Goal: Obtain resource: Obtain resource

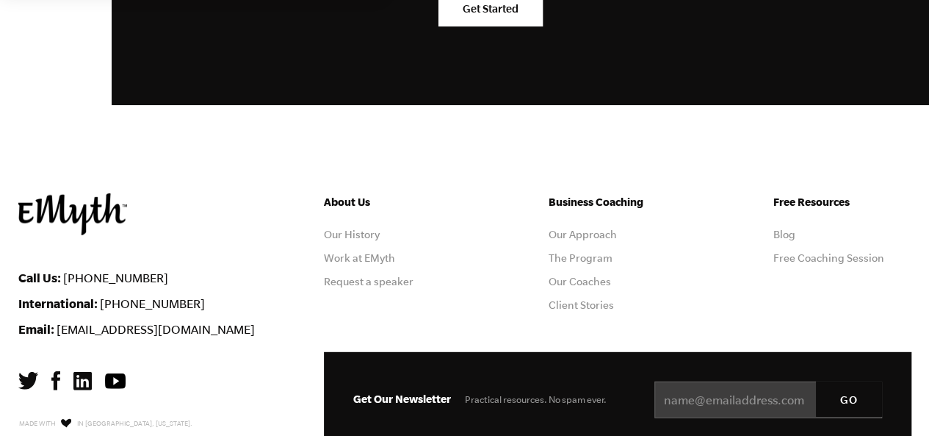
scroll to position [7545, 0]
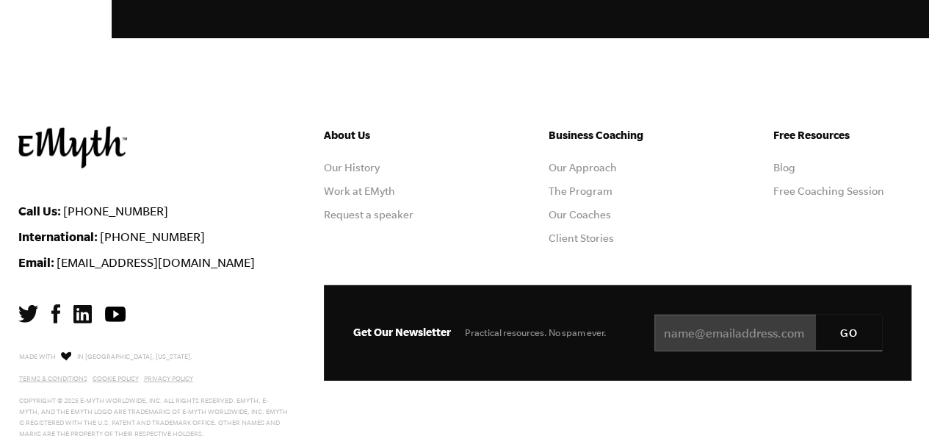
click at [54, 304] on img at bounding box center [55, 313] width 9 height 19
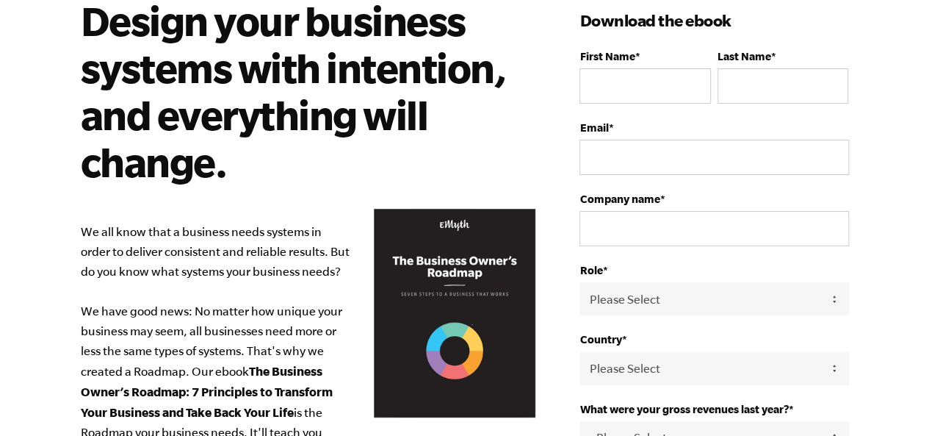
scroll to position [116, 0]
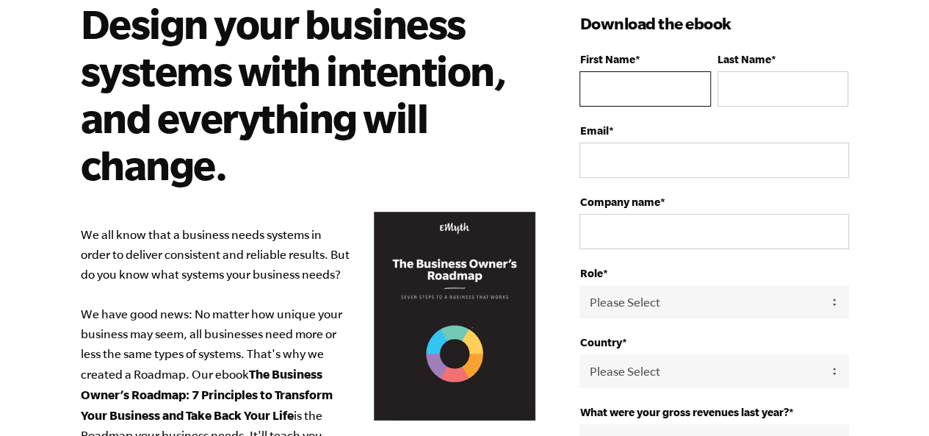
click at [633, 90] on input "First Name *" at bounding box center [645, 88] width 131 height 35
click at [633, 99] on input "First Name *" at bounding box center [645, 88] width 131 height 35
type input "Arun"
type input "lohana"
type input "[EMAIL_ADDRESS][DOMAIN_NAME]"
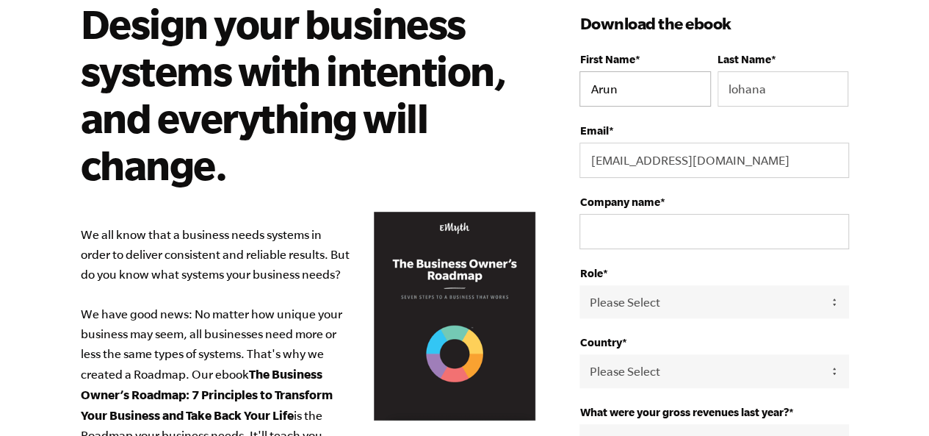
select select "Pakistan"
click at [731, 240] on input "Company name *" at bounding box center [714, 231] width 269 height 35
type input "HOCK"
click at [693, 316] on select "Please Select Owner Partner / Co-Owner Executive Employee / Other" at bounding box center [714, 301] width 269 height 33
select select "Owner"
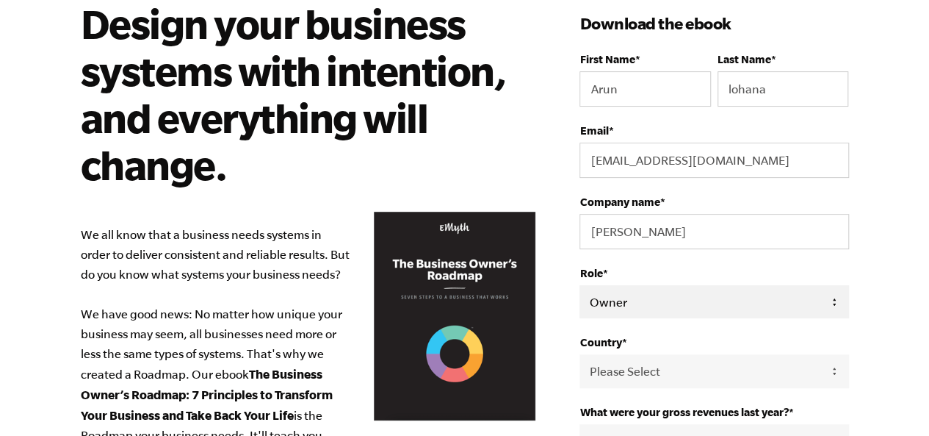
click at [580, 285] on select "Please Select Owner Partner / Co-Owner Executive Employee / Other" at bounding box center [714, 301] width 269 height 33
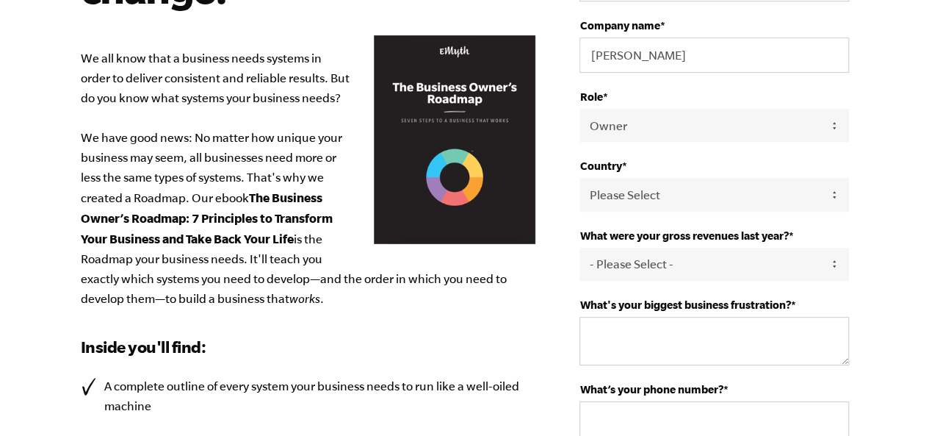
scroll to position [294, 0]
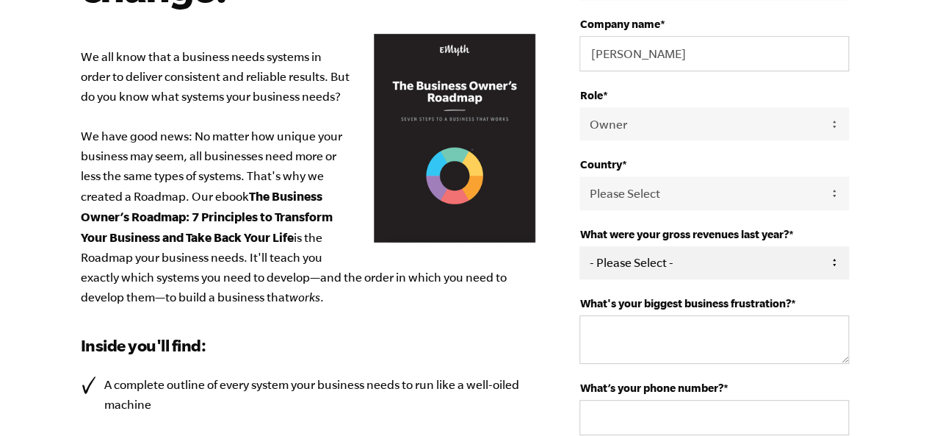
click at [726, 273] on select "- Please Select - 0-75K 76-150K 151-275K 276-500K 501-750K 751-1M 1-2.5M 2.5-5M…" at bounding box center [714, 262] width 269 height 33
select select "0-75K"
click at [580, 246] on select "- Please Select - 0-75K 76-150K 151-275K 276-500K 501-750K 751-1M 1-2.5M 2.5-5M…" at bounding box center [714, 262] width 269 height 33
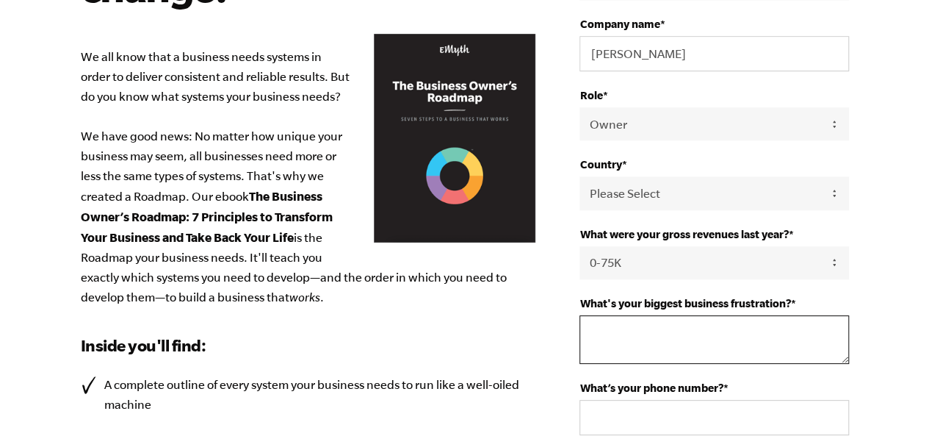
click at [715, 329] on textarea "What's your biggest business frustration? *" at bounding box center [714, 339] width 269 height 48
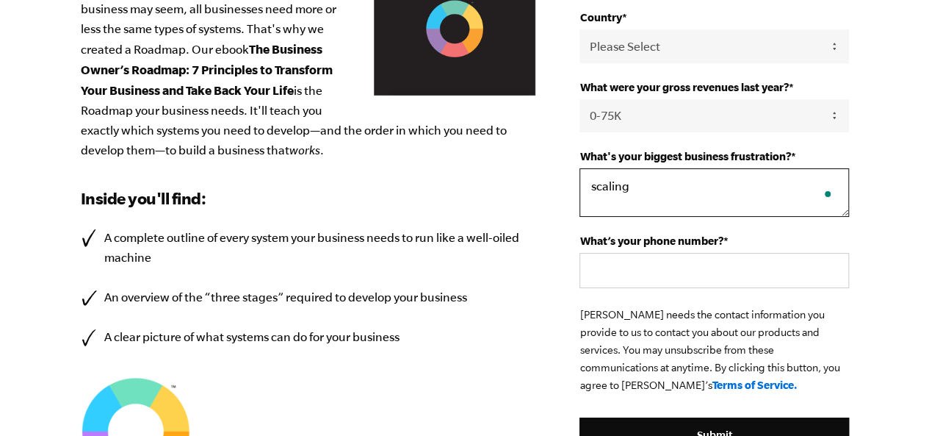
scroll to position [441, 0]
type textarea "scaling"
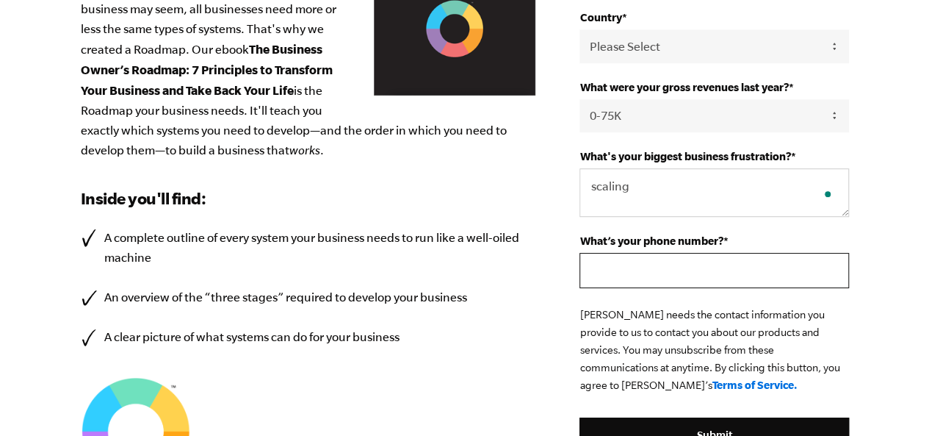
click at [726, 262] on input "What’s your phone number? *" at bounding box center [714, 270] width 269 height 35
type input "+923322838034"
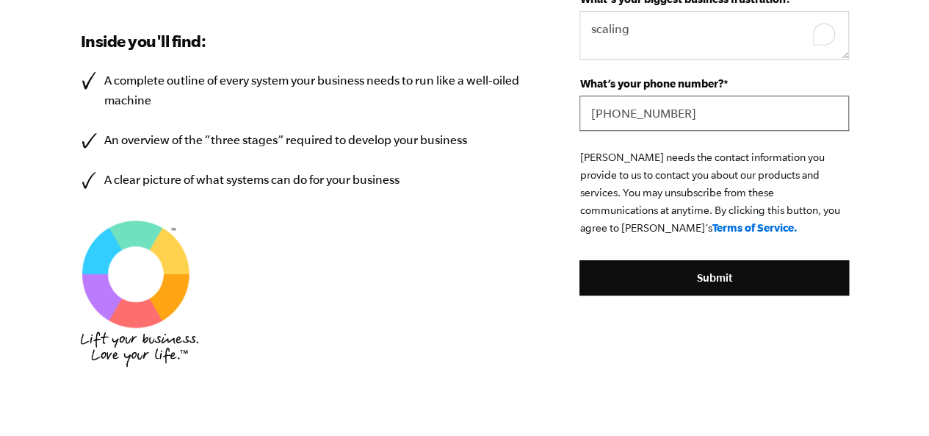
scroll to position [598, 0]
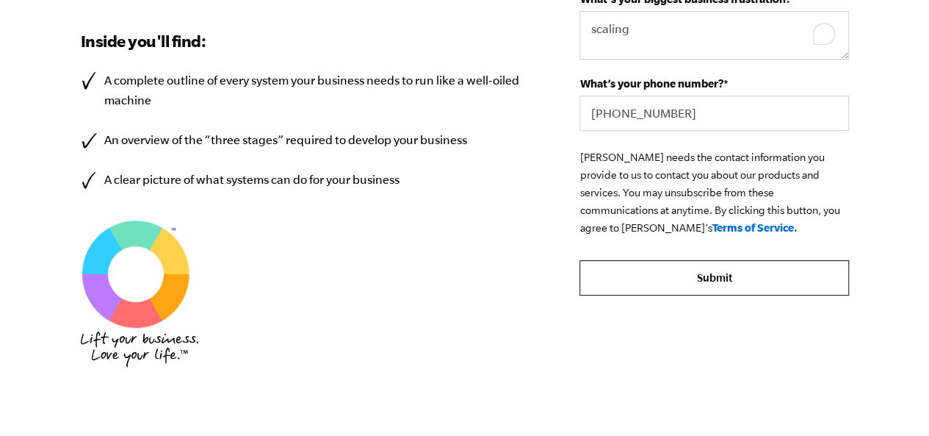
click at [748, 277] on input "Submit" at bounding box center [714, 277] width 269 height 35
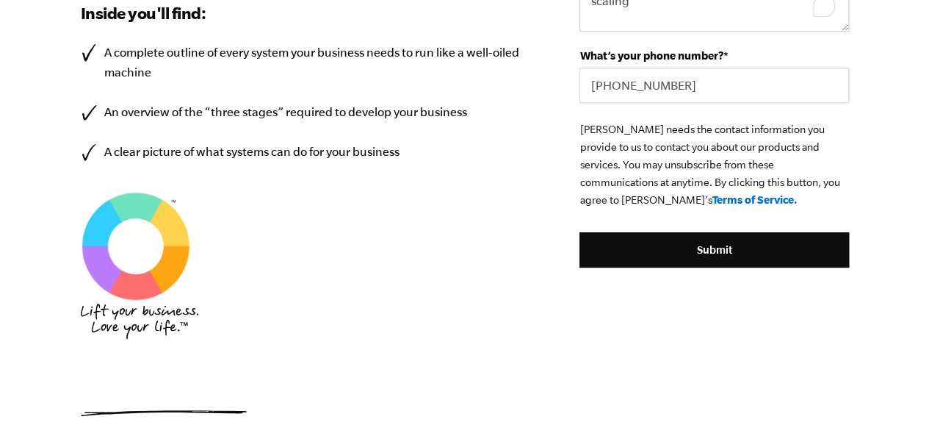
scroll to position [627, 0]
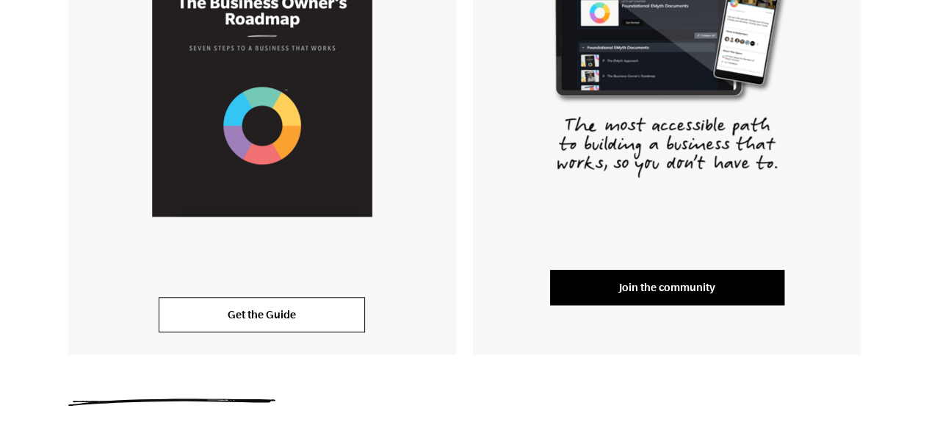
scroll to position [538, 0]
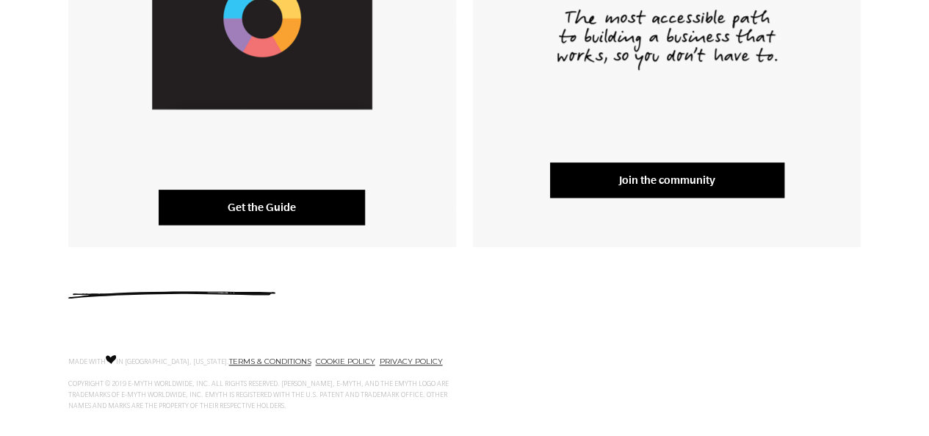
click at [338, 215] on link "Get the Guide" at bounding box center [262, 207] width 206 height 35
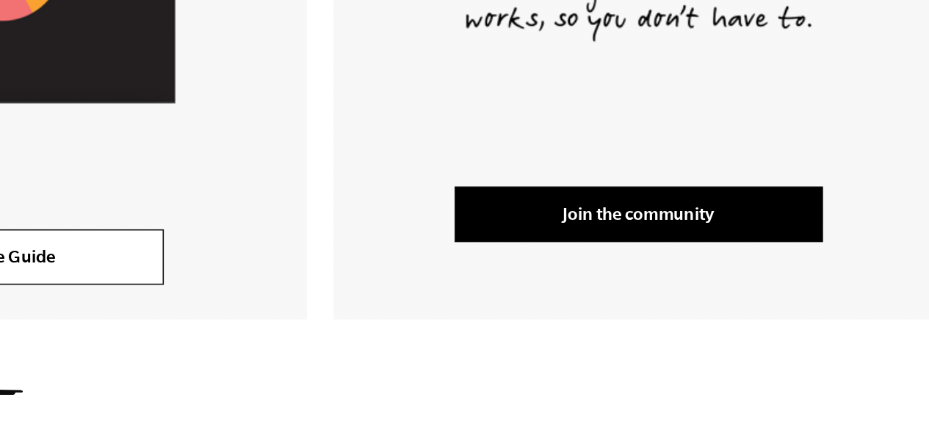
scroll to position [426, 0]
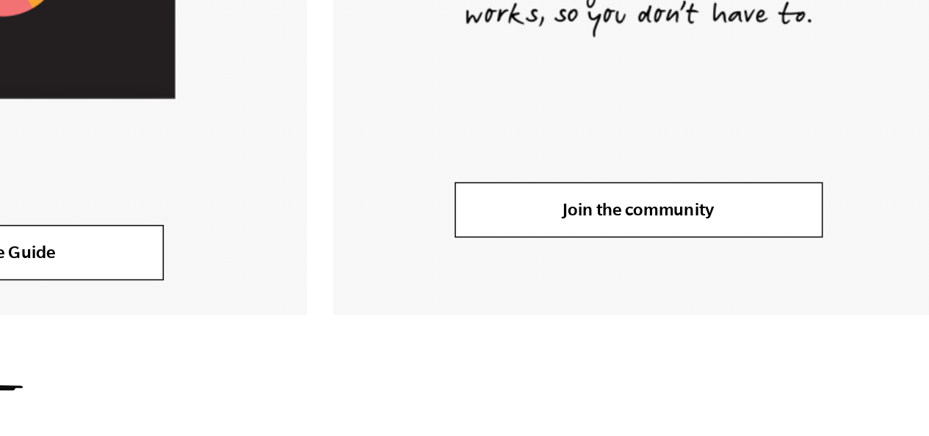
click at [730, 300] on link "Join the community" at bounding box center [667, 291] width 234 height 35
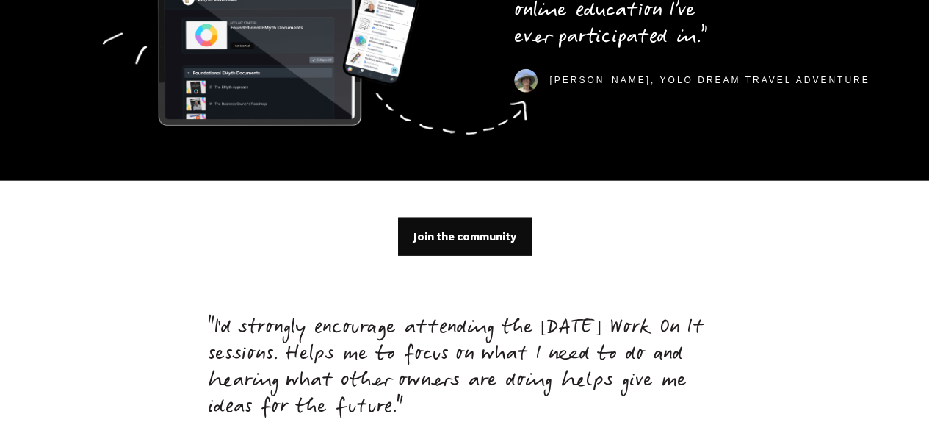
scroll to position [4466, 0]
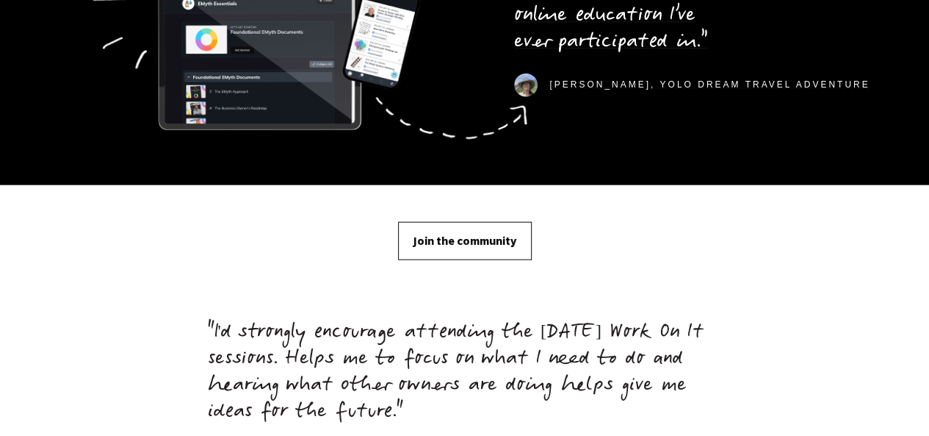
click at [482, 233] on span "Join the community" at bounding box center [465, 241] width 103 height 16
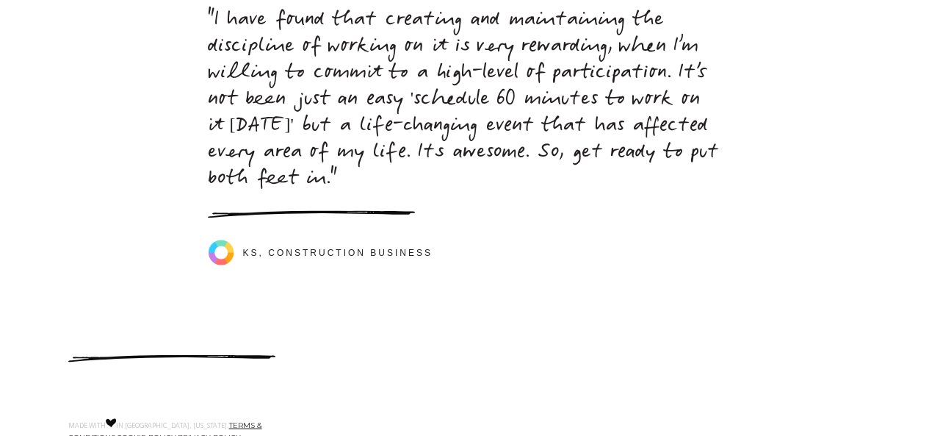
scroll to position [6820, 0]
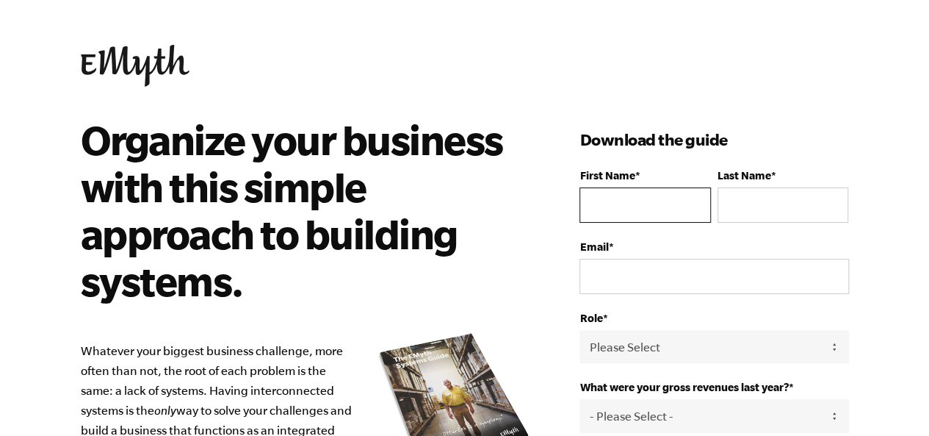
click at [637, 211] on input "First Name *" at bounding box center [645, 204] width 131 height 35
type input "Arun"
type input "lohana"
type input "[EMAIL_ADDRESS][DOMAIN_NAME]"
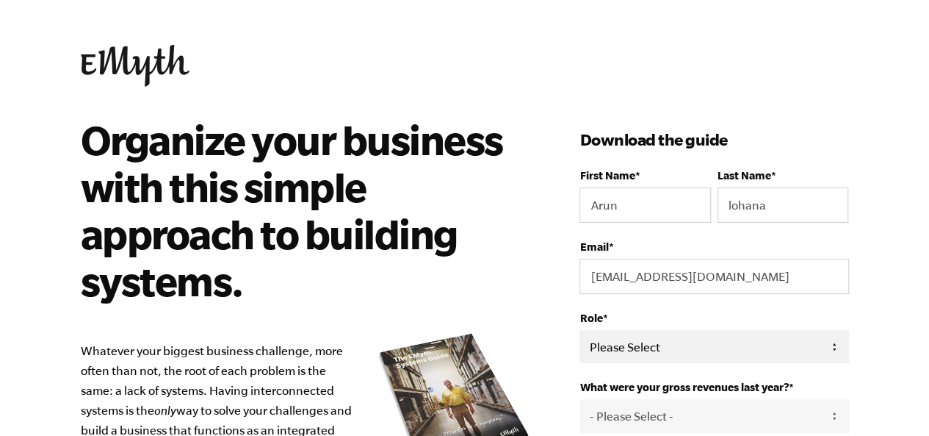
click at [671, 331] on select "Please Select Owner Partner / Co-Owner Executive Employee / Other" at bounding box center [714, 346] width 269 height 33
select select "Owner"
click at [580, 330] on select "Please Select Owner Partner / Co-Owner Executive Employee / Other" at bounding box center [714, 346] width 269 height 33
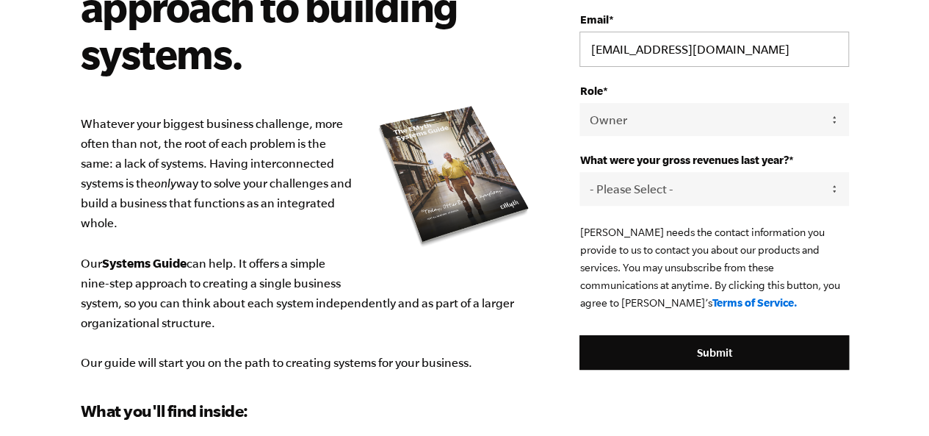
scroll to position [231, 0]
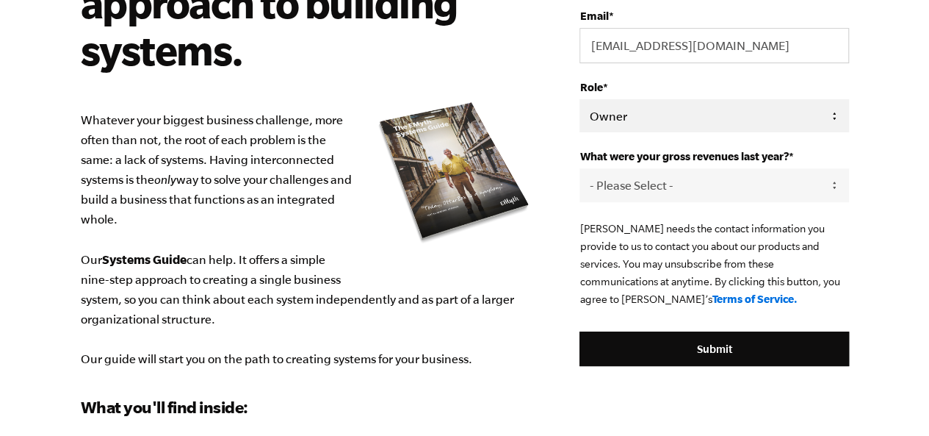
click at [692, 123] on select "Please Select Owner Partner / Co-Owner Executive Employee / Other" at bounding box center [714, 115] width 269 height 33
click at [722, 267] on p "EMyth needs the contact information you provide to us to contact you about our …" at bounding box center [714, 264] width 269 height 88
click at [749, 195] on select "- Please Select - 0-75K 76-150K 151-275K 276-500K 501-750K 751-1M 1-2.5M 2.5-5M…" at bounding box center [714, 184] width 269 height 33
select select "0-75K"
click at [580, 168] on select "- Please Select - 0-75K 76-150K 151-275K 276-500K 501-750K 751-1M 1-2.5M 2.5-5M…" at bounding box center [714, 184] width 269 height 33
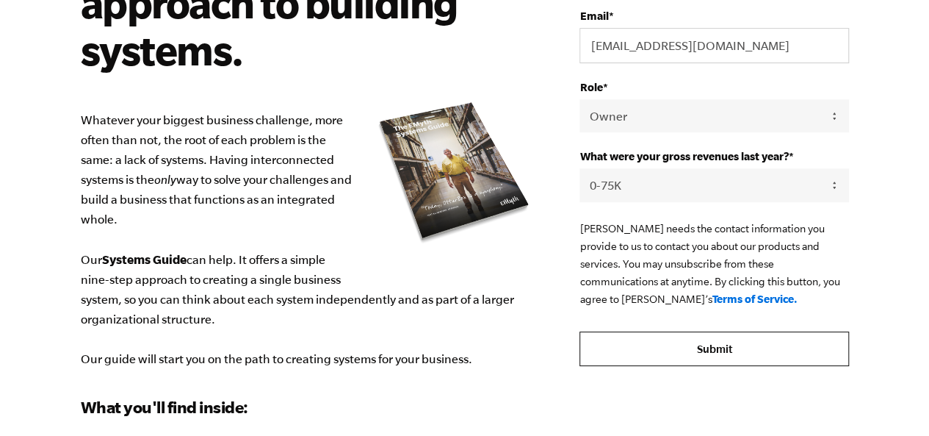
click at [731, 339] on input "Submit" at bounding box center [714, 348] width 269 height 35
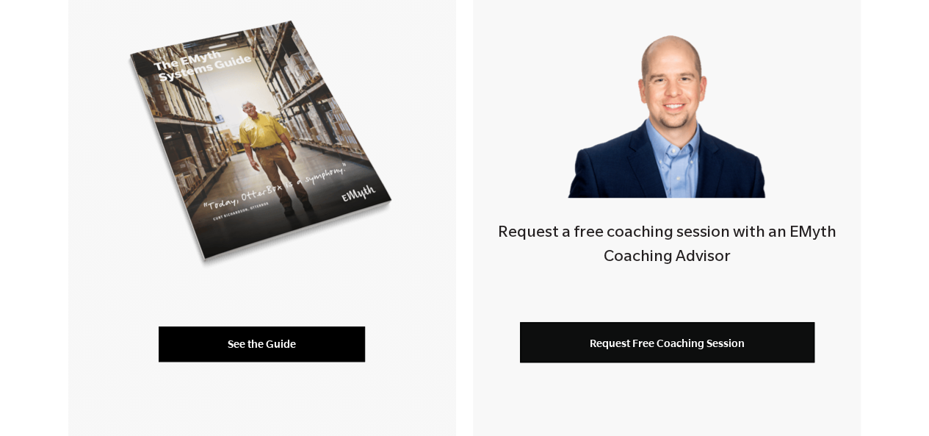
scroll to position [397, 0]
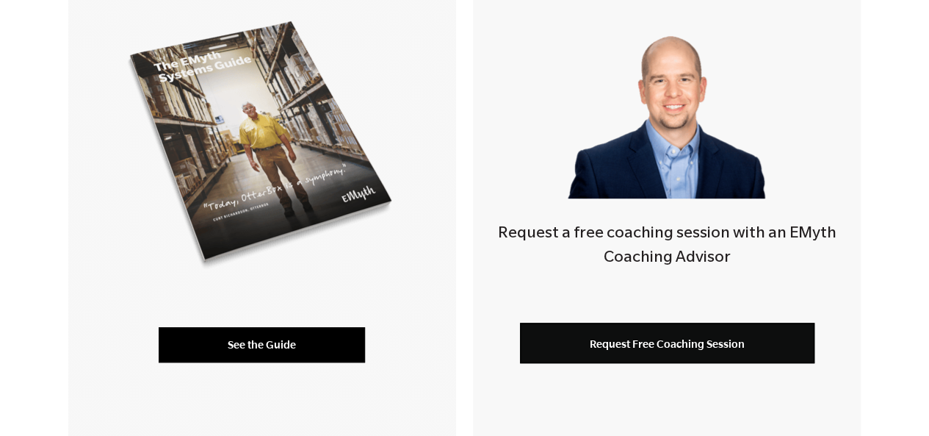
click at [286, 343] on link "See the Guide" at bounding box center [262, 344] width 206 height 35
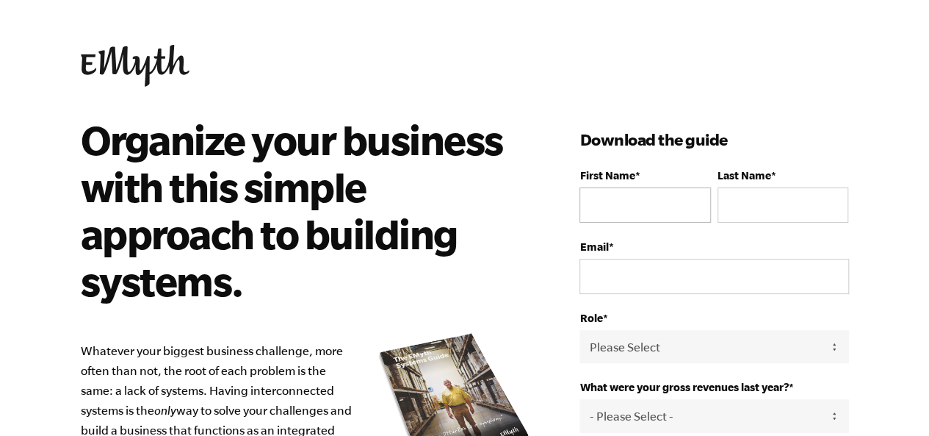
type input "Arun"
type input "lohana"
type input "[EMAIL_ADDRESS][DOMAIN_NAME]"
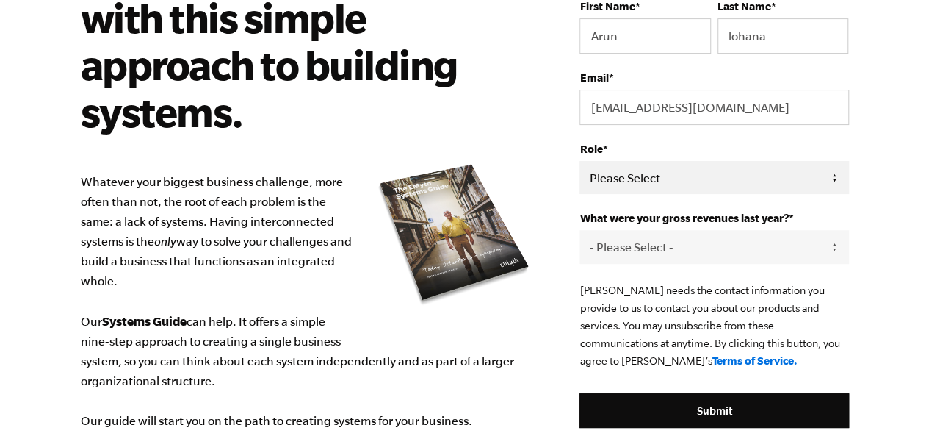
click at [680, 186] on select "Please Select Owner Partner / Co-Owner Executive Employee / Other" at bounding box center [714, 177] width 269 height 33
select select "Owner"
click at [580, 161] on select "Please Select Owner Partner / Co-Owner Executive Employee / Other" at bounding box center [714, 177] width 269 height 33
click at [680, 231] on select "- Please Select - 0-75K 76-150K 151-275K 276-500K 501-750K 751-1M 1-2.5M 2.5-5M…" at bounding box center [714, 246] width 269 height 33
select select "0-75K"
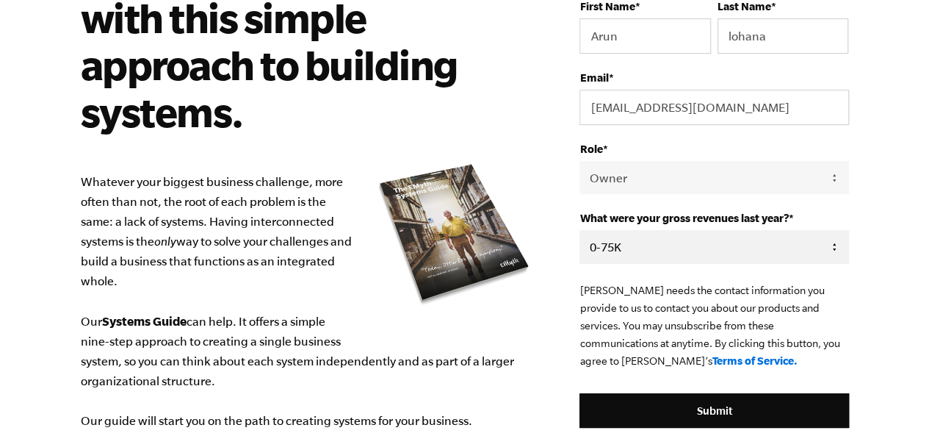
click at [580, 230] on select "- Please Select - 0-75K 76-150K 151-275K 276-500K 501-750K 751-1M 1-2.5M 2.5-5M…" at bounding box center [714, 246] width 269 height 33
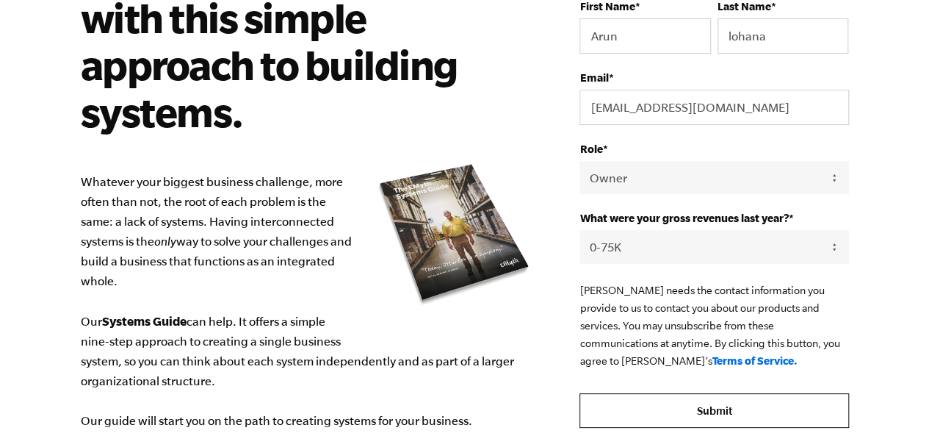
click at [751, 399] on input "Submit" at bounding box center [714, 410] width 269 height 35
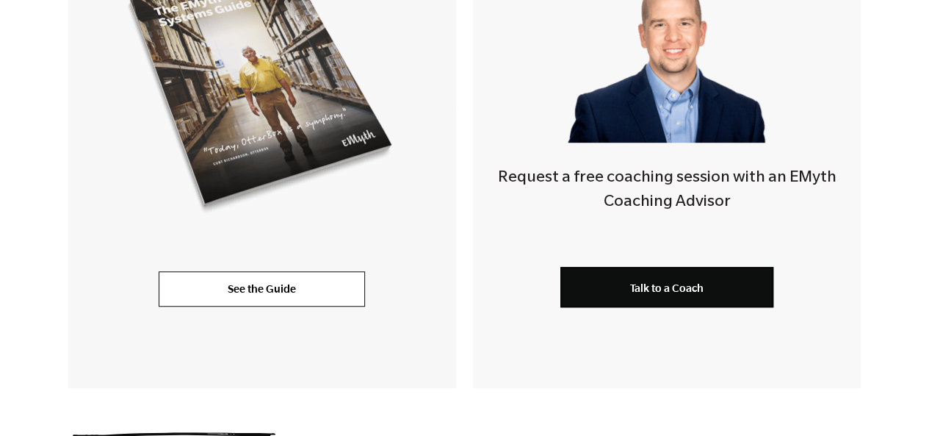
scroll to position [453, 0]
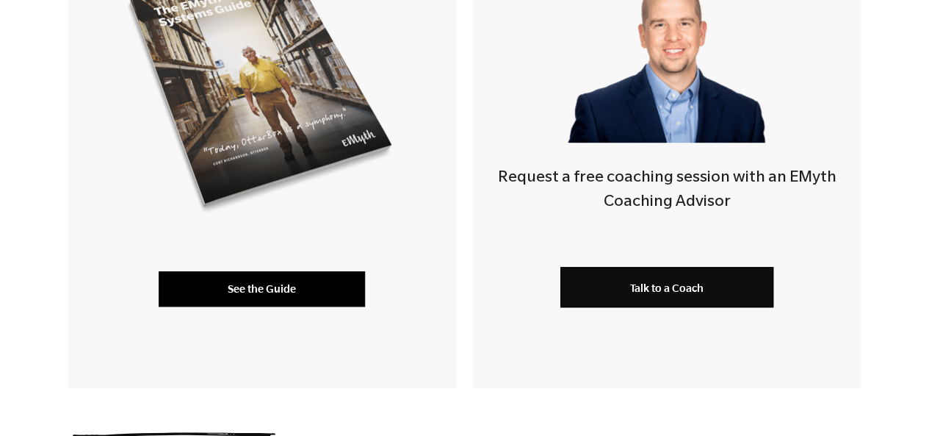
click at [275, 285] on link "See the Guide" at bounding box center [262, 288] width 206 height 35
